Goal: Navigation & Orientation: Find specific page/section

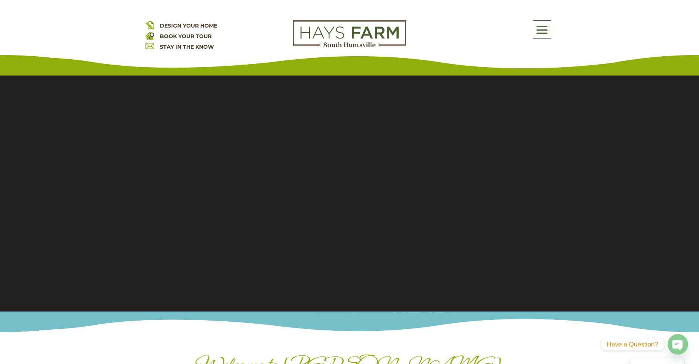
click at [537, 30] on span at bounding box center [542, 29] width 18 height 17
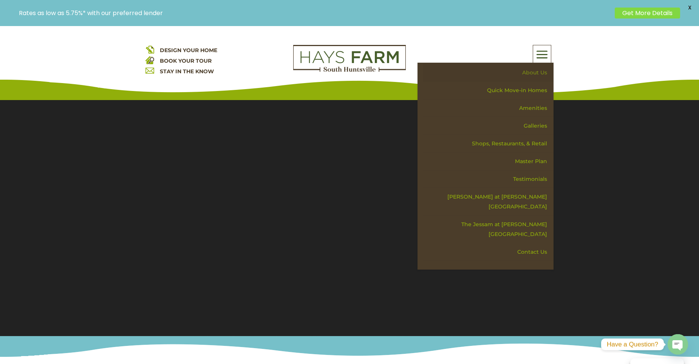
click at [541, 65] on link "About Us" at bounding box center [488, 73] width 131 height 18
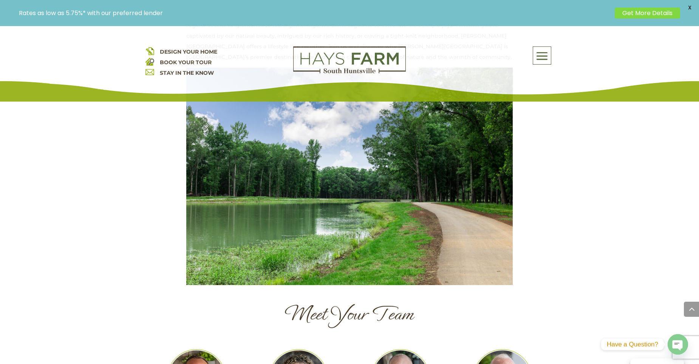
scroll to position [642, 0]
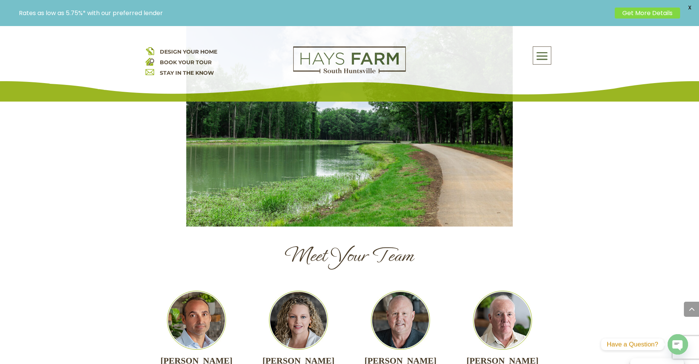
click at [540, 56] on span at bounding box center [542, 56] width 18 height 17
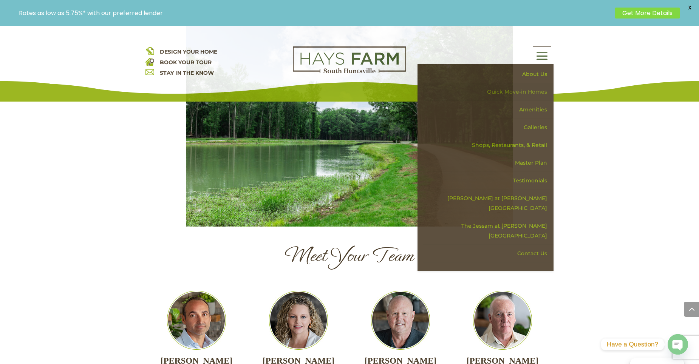
click at [513, 91] on link "Quick Move-in Homes" at bounding box center [488, 92] width 131 height 18
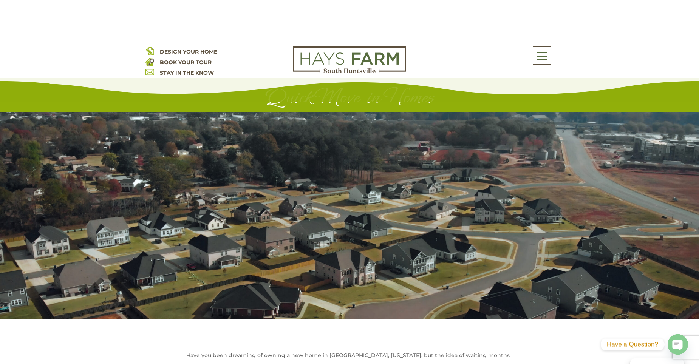
scroll to position [113, 0]
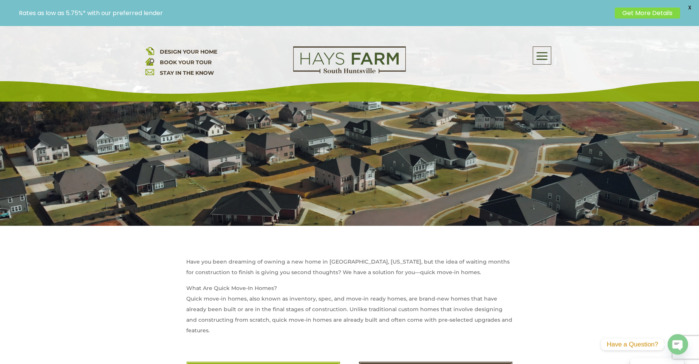
drag, startPoint x: 280, startPoint y: 267, endPoint x: 118, endPoint y: 247, distance: 164.0
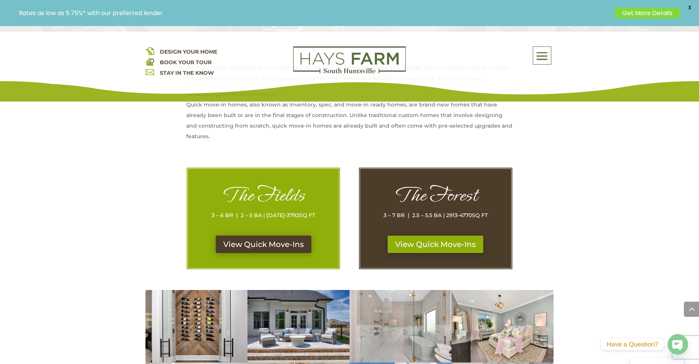
scroll to position [378, 0]
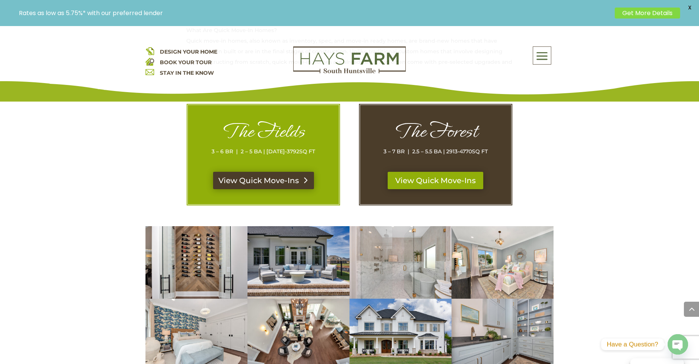
click at [245, 183] on link "View Quick Move-Ins" at bounding box center [263, 180] width 101 height 17
click at [409, 184] on link "View Quick Move-Ins" at bounding box center [435, 180] width 101 height 17
